Goal: Complete application form

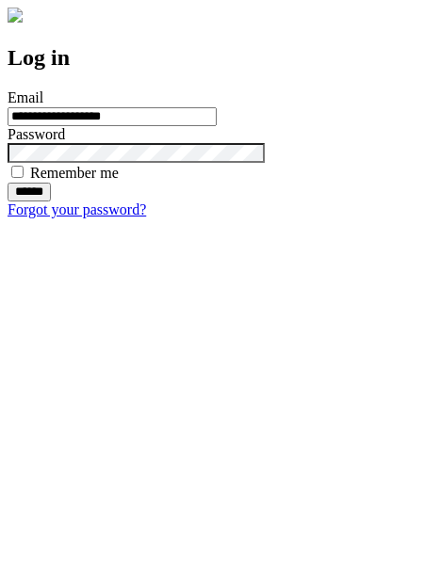
type input "**********"
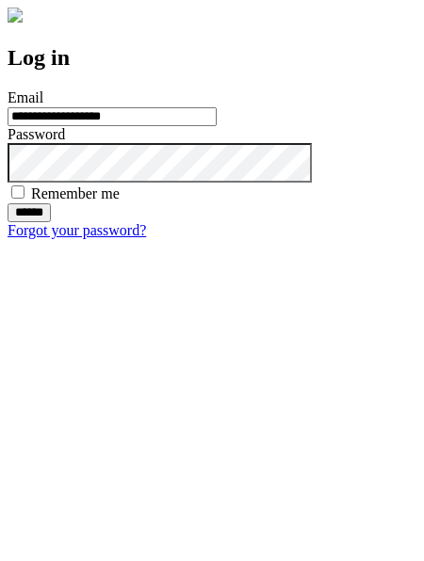
click at [51, 222] on input "******" at bounding box center [29, 212] width 43 height 19
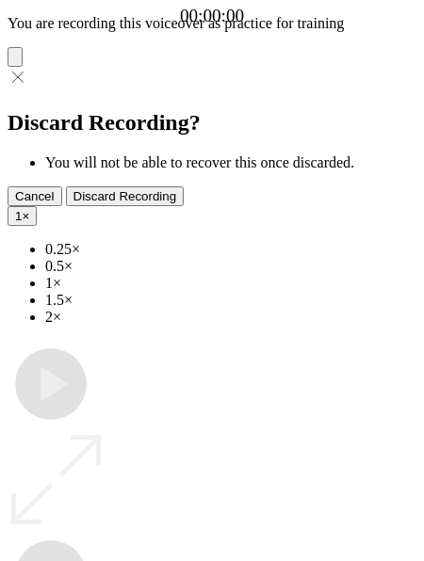
type input "**********"
